Goal: Information Seeking & Learning: Learn about a topic

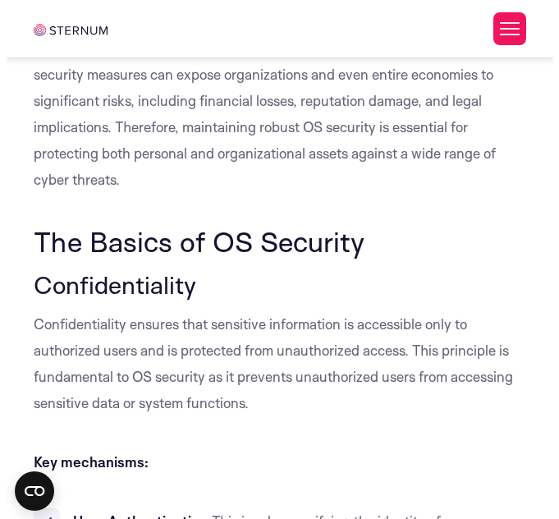
scroll to position [1208, 0]
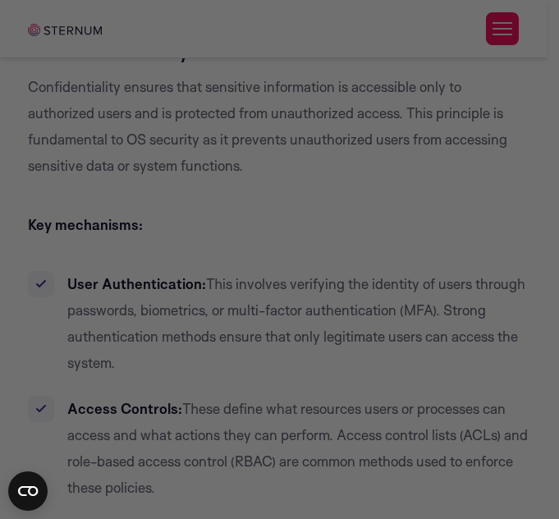
drag, startPoint x: 553, startPoint y: 23, endPoint x: 555, endPoint y: 53, distance: 29.7
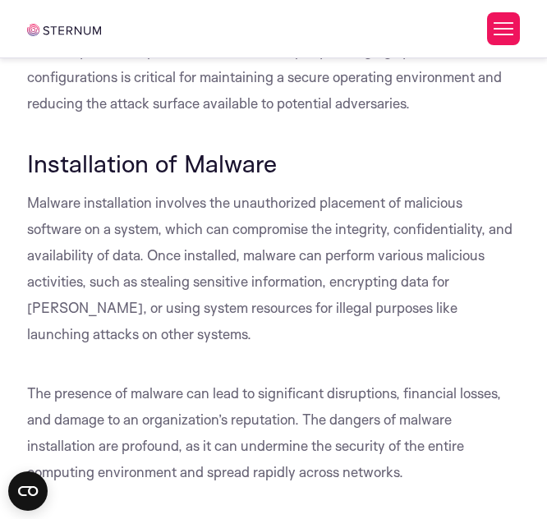
scroll to position [4365, 0]
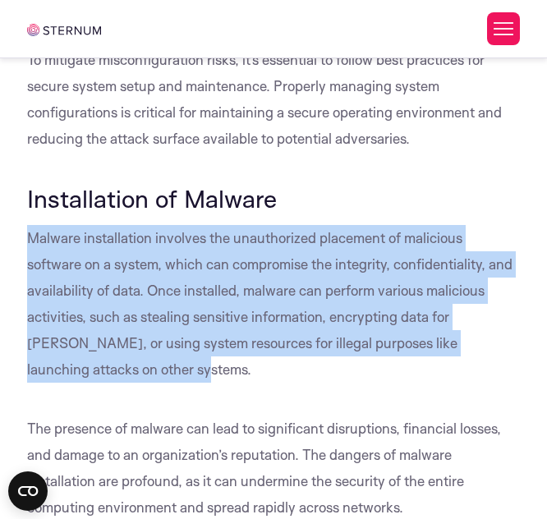
drag, startPoint x: 29, startPoint y: 209, endPoint x: 90, endPoint y: 336, distance: 140.3
click at [90, 336] on p "Malware installation involves the unauthorized placement of malicious software …" at bounding box center [273, 304] width 492 height 158
click at [66, 324] on span "Malware installation involves the unauthorized placement of malicious software …" at bounding box center [269, 303] width 485 height 149
drag, startPoint x: 28, startPoint y: 212, endPoint x: 184, endPoint y: 333, distance: 197.3
click at [184, 333] on p "Malware installation involves the unauthorized placement of malicious software …" at bounding box center [273, 304] width 492 height 158
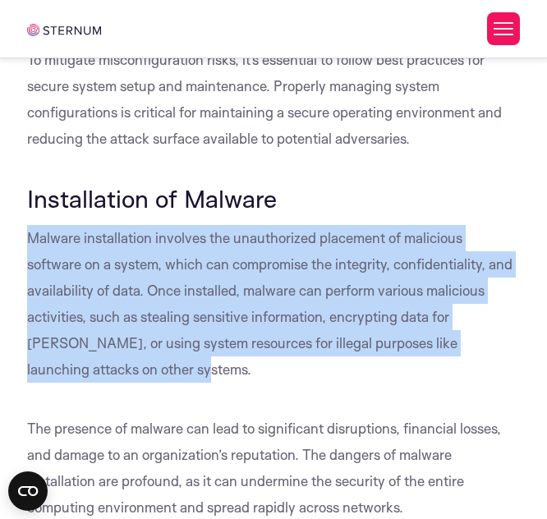
copy span "Malware installation involves the unauthorized placement of malicious software …"
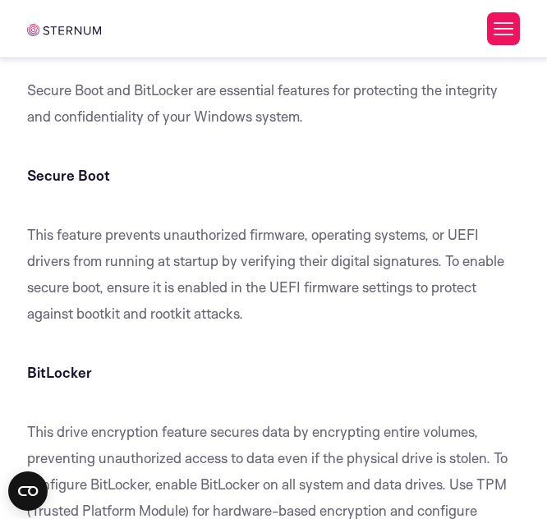
scroll to position [12563, 0]
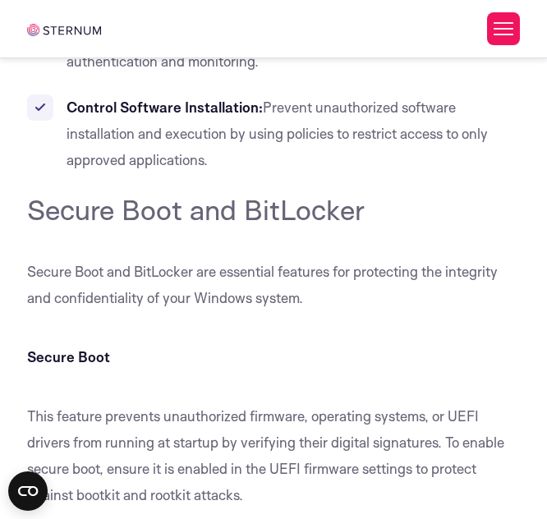
click at [468, 221] on h4 "Secure Boot and BitLocker" at bounding box center [273, 209] width 492 height 33
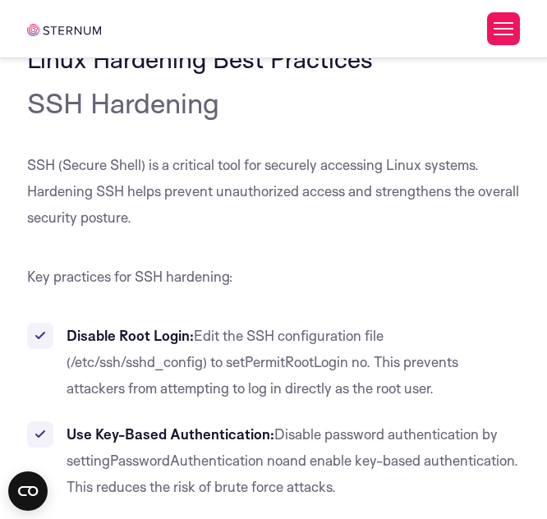
scroll to position [13778, 0]
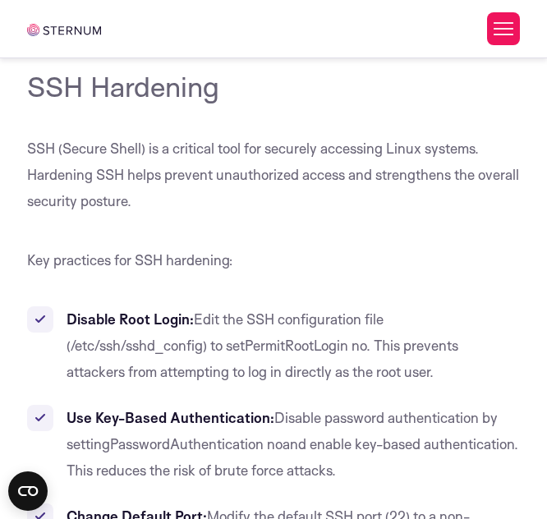
click at [479, 385] on li "Disable Root Login: Edit the SSH configuration file ( /etc/ssh/sshd_config ) to…" at bounding box center [273, 345] width 492 height 79
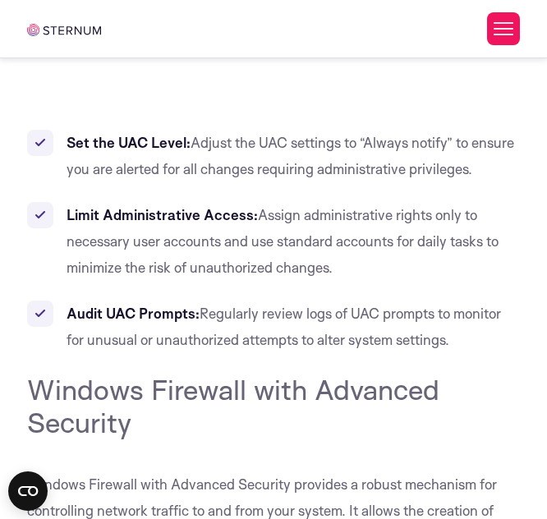
scroll to position [10917, 0]
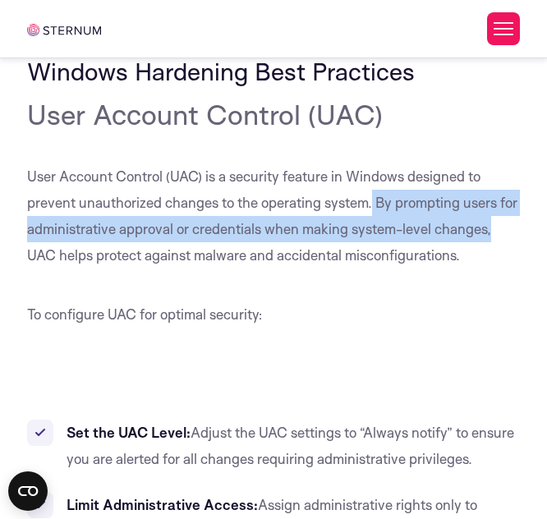
drag, startPoint x: 374, startPoint y: 227, endPoint x: 490, endPoint y: 255, distance: 119.9
click at [490, 255] on span "User Account Control (UAC) is a security feature in Windows designed to prevent…" at bounding box center [272, 216] width 490 height 96
copy span "By prompting users for administrative approval or credentials when making syste…"
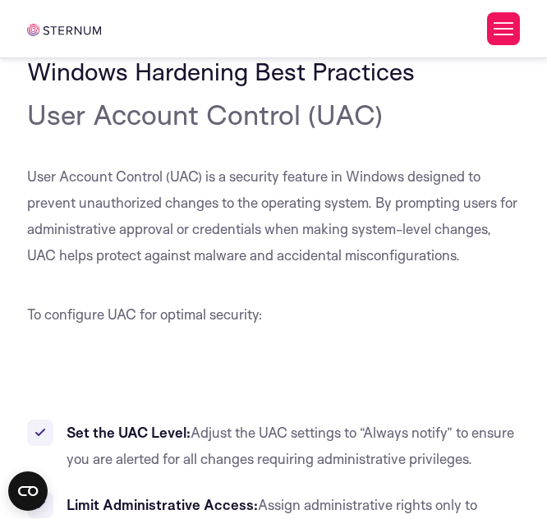
click at [269, 269] on p "User Account Control (UAC) is a security feature in Windows designed to prevent…" at bounding box center [273, 215] width 492 height 105
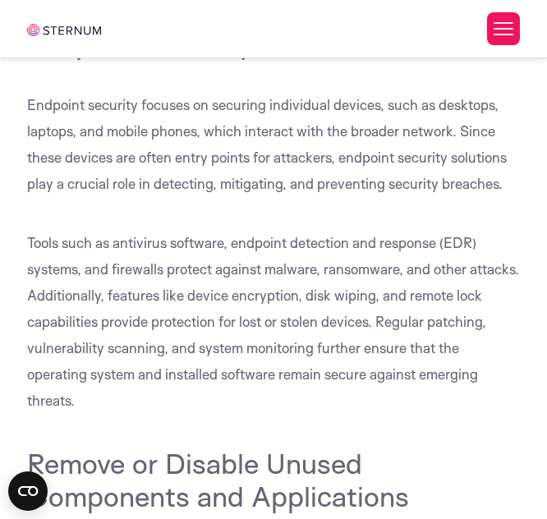
scroll to position [7641, 0]
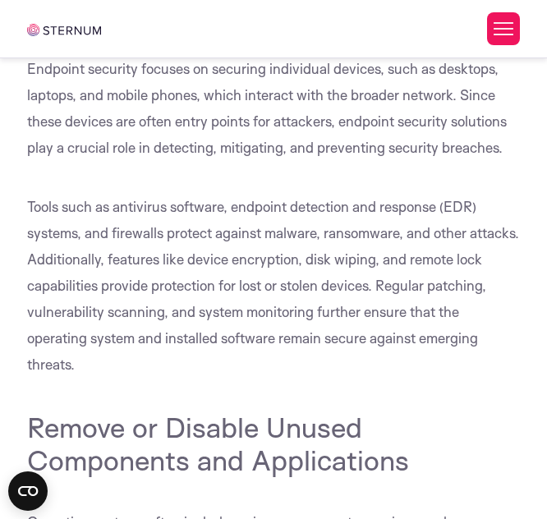
click at [420, 374] on p "Tools such as antivirus software, endpoint detection and response (EDR) systems…" at bounding box center [273, 286] width 492 height 184
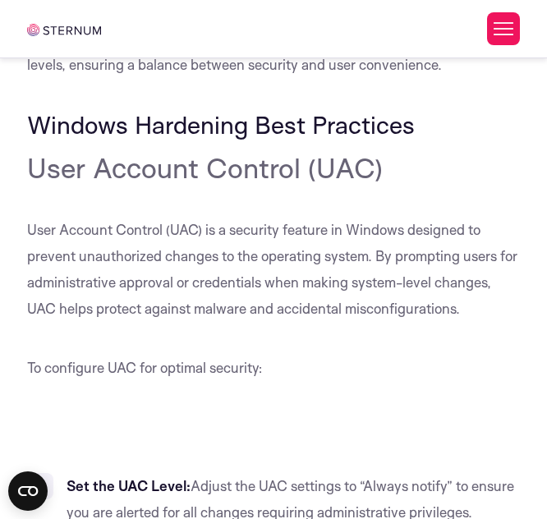
scroll to position [10828, 0]
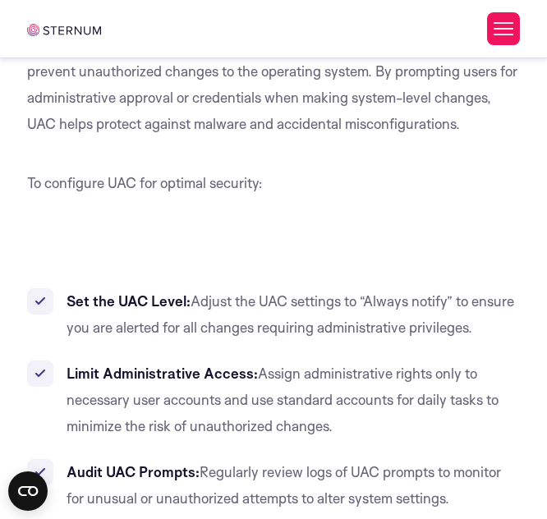
scroll to position [11013, 0]
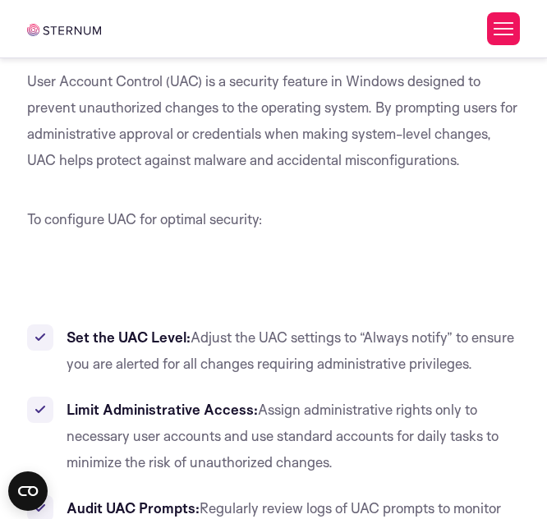
drag, startPoint x: 191, startPoint y: 365, endPoint x: 519, endPoint y: 386, distance: 328.3
click at [519, 377] on li "Set the UAC Level: Adjust the UAC settings to “Always notify” to ensure you are…" at bounding box center [273, 350] width 492 height 53
copy span "Adjust the UAC settings to “Always notify” to ensure you are alerted for all ch…"
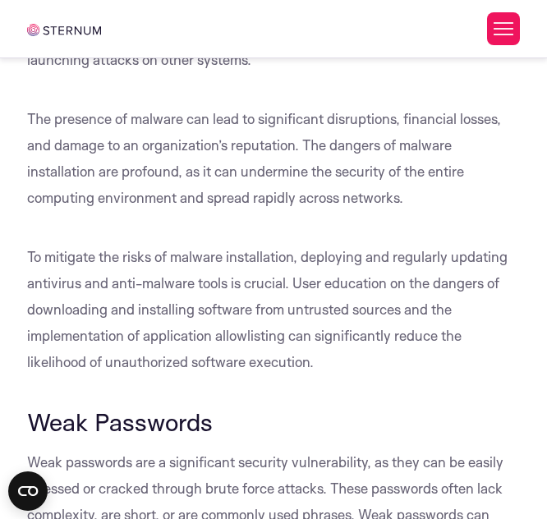
scroll to position [5000, 0]
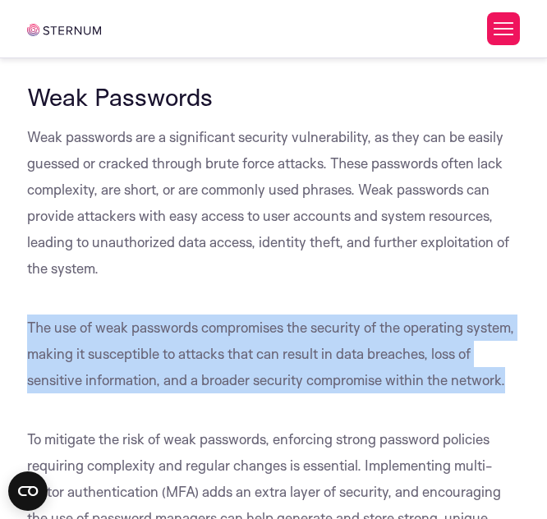
drag, startPoint x: 30, startPoint y: 295, endPoint x: 93, endPoint y: 379, distance: 105.6
click at [93, 379] on p "The use of weak passwords compromises the security of the operating system, mak…" at bounding box center [273, 354] width 492 height 79
copy span "The use of weak passwords compromises the security of the operating system, mak…"
